Goal: Find specific page/section: Find specific page/section

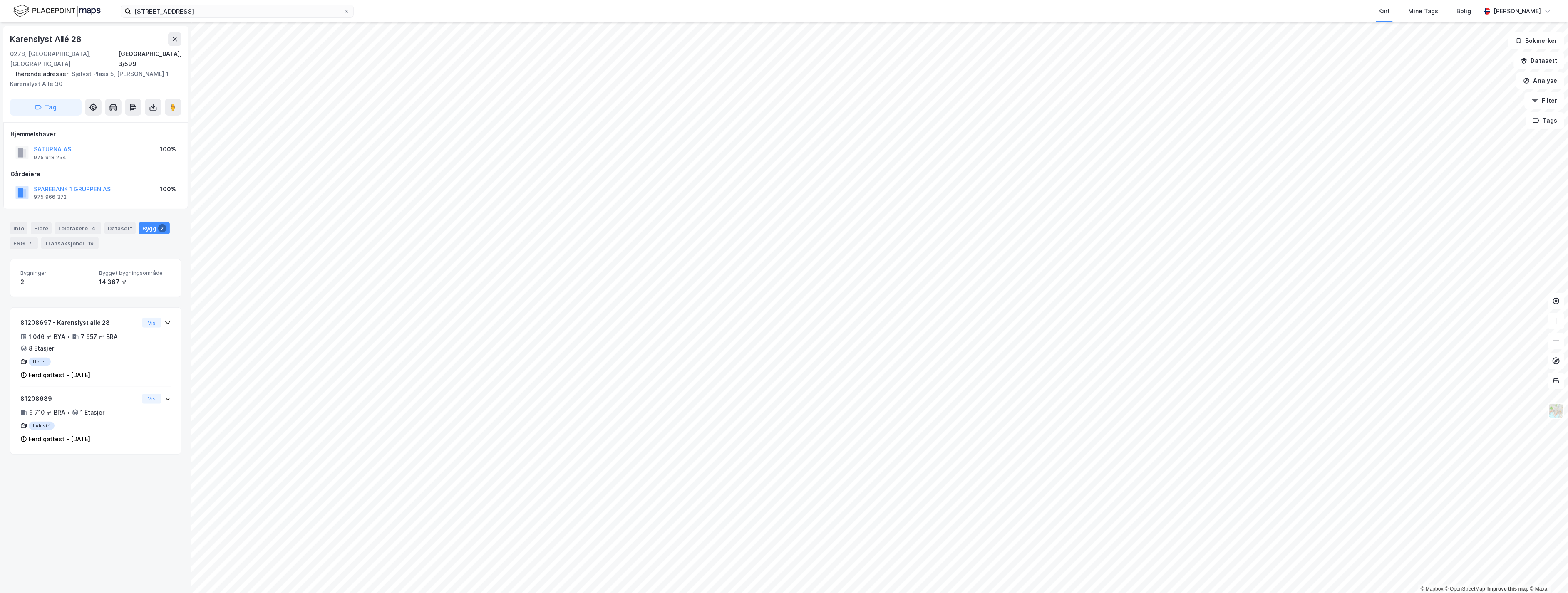
click at [197, 0] on div "Sjølyst plass 5 Kart Mine Tags Bolig [PERSON_NAME]" at bounding box center [784, 11] width 1568 height 22
drag, startPoint x: 192, startPoint y: 12, endPoint x: -48, endPoint y: 300, distance: 374.9
click at [0, 300] on html "Sjølyst plass 5 Kart Mine Tags Bolig [PERSON_NAME] © Mapbox © OpenStreetMap Imp…" at bounding box center [784, 296] width 1568 height 593
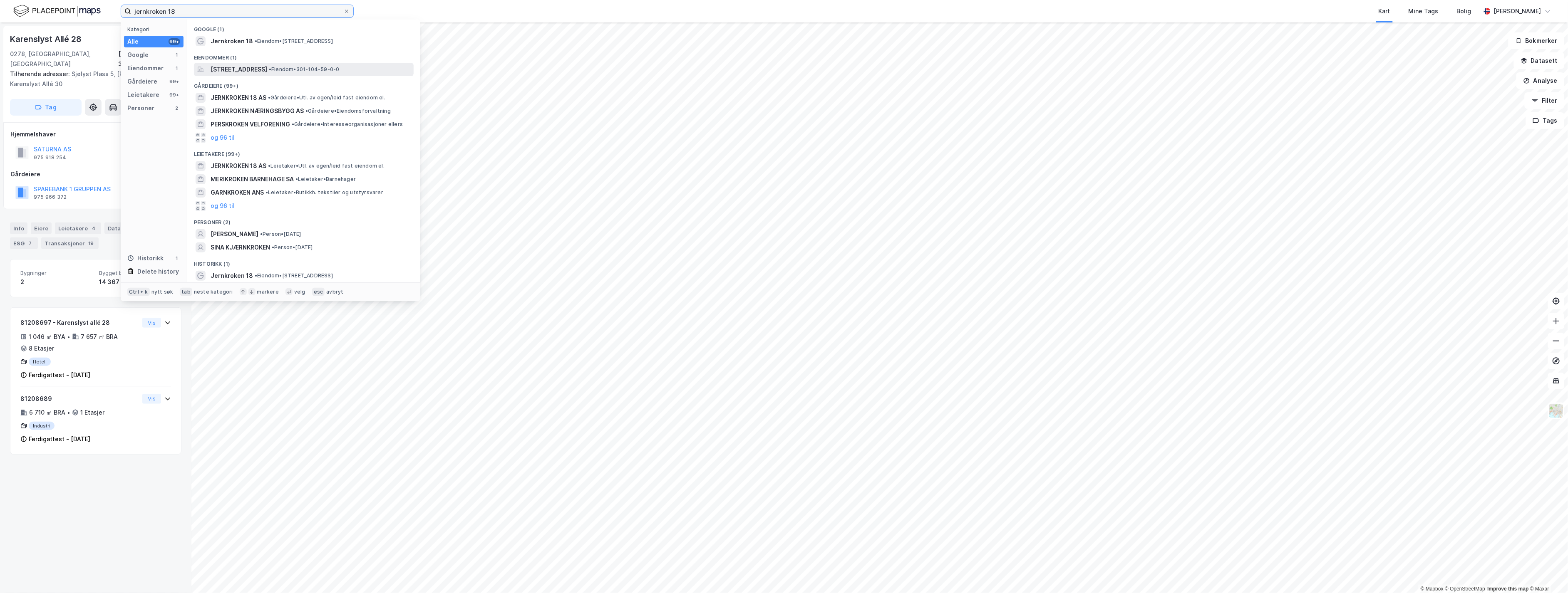
type input "jernkroken 18"
click at [264, 65] on span "[STREET_ADDRESS]" at bounding box center [239, 70] width 57 height 10
